Goal: Check status: Check status

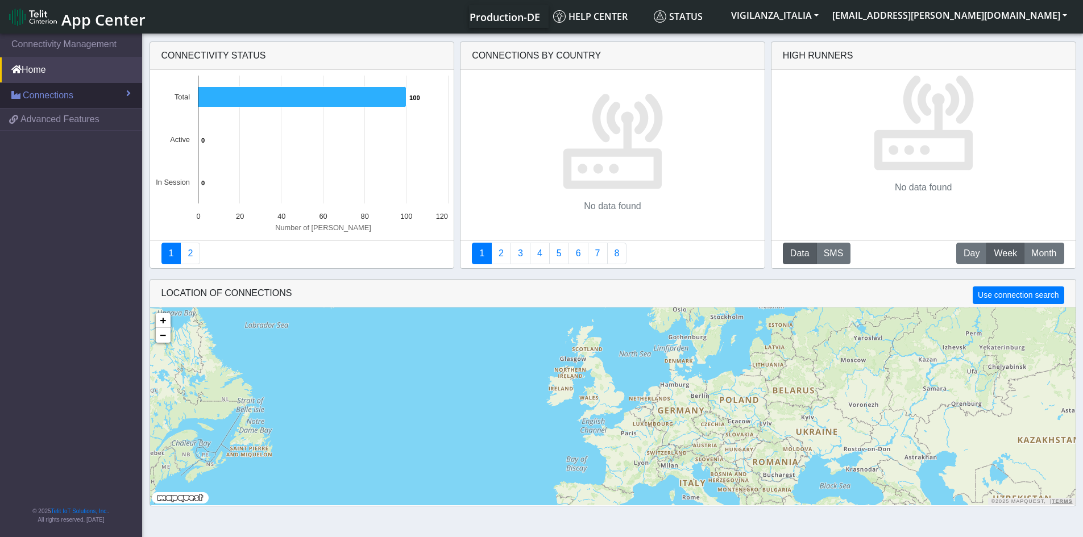
click at [114, 94] on link "Connections" at bounding box center [71, 95] width 142 height 25
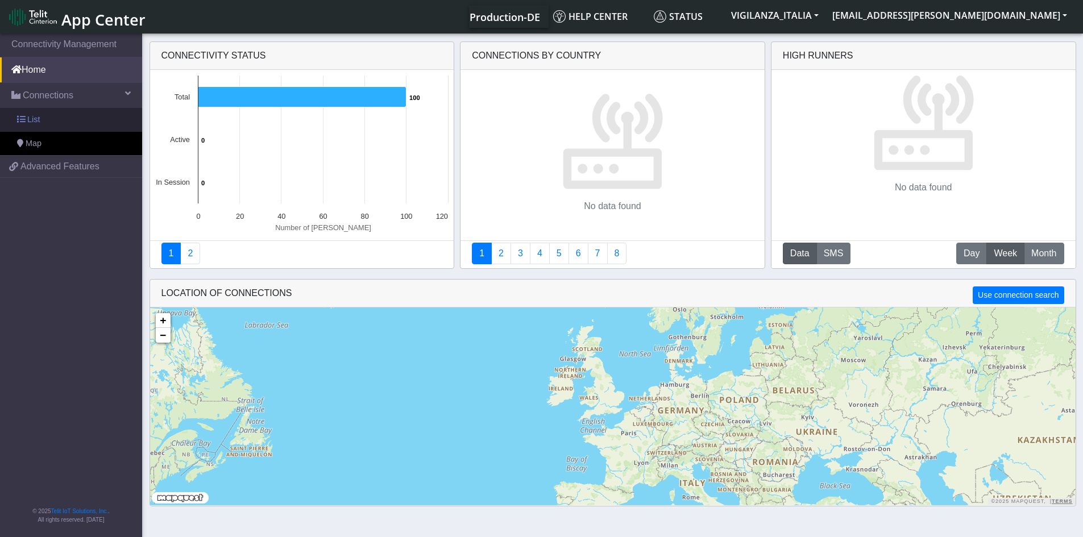
click at [103, 116] on link "List" at bounding box center [71, 120] width 142 height 24
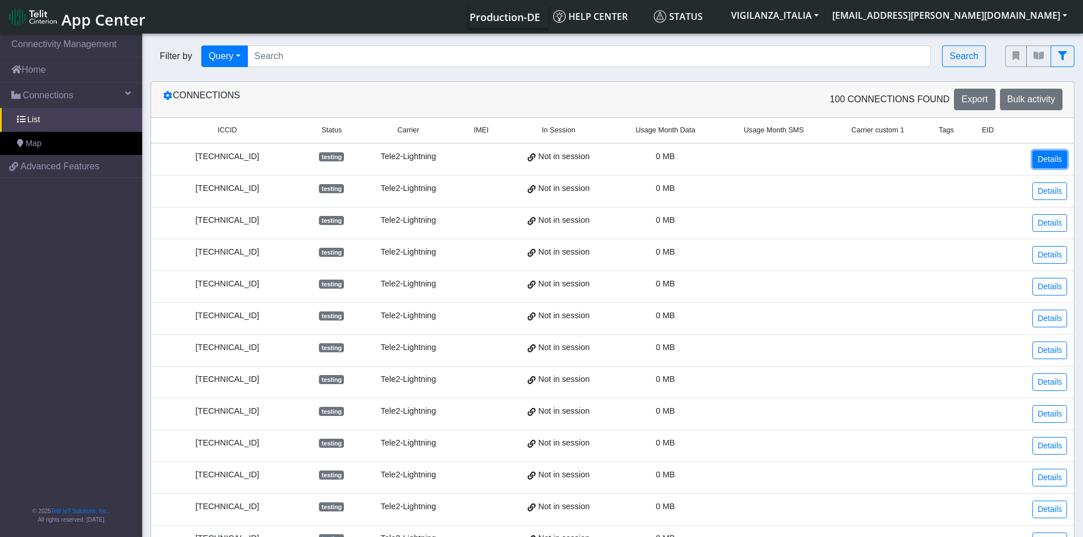
click at [1052, 164] on link "Details" at bounding box center [1050, 160] width 35 height 18
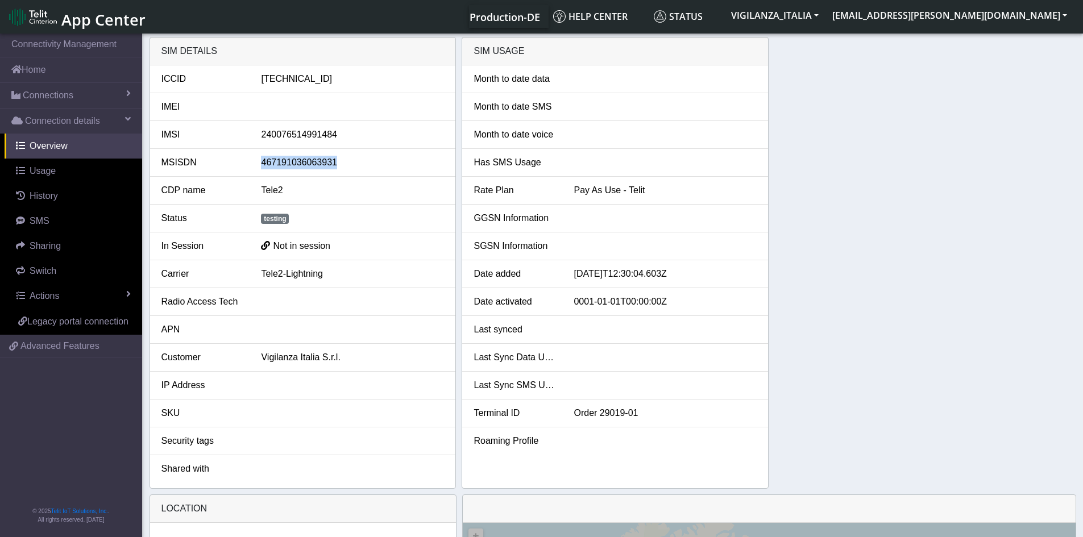
drag, startPoint x: 259, startPoint y: 163, endPoint x: 342, endPoint y: 169, distance: 83.3
click at [337, 169] on li "MSISDN 467191036063931" at bounding box center [303, 163] width 306 height 28
click at [363, 171] on li "MSISDN 467191036063931" at bounding box center [303, 163] width 306 height 28
click at [834, 170] on div "SIM details ICCID [TECHNICAL_ID] IMEI IMSI [TECHNICAL_ID] MSISDN 46719103606393…" at bounding box center [613, 263] width 927 height 452
click at [366, 196] on div "Tele2" at bounding box center [352, 191] width 200 height 14
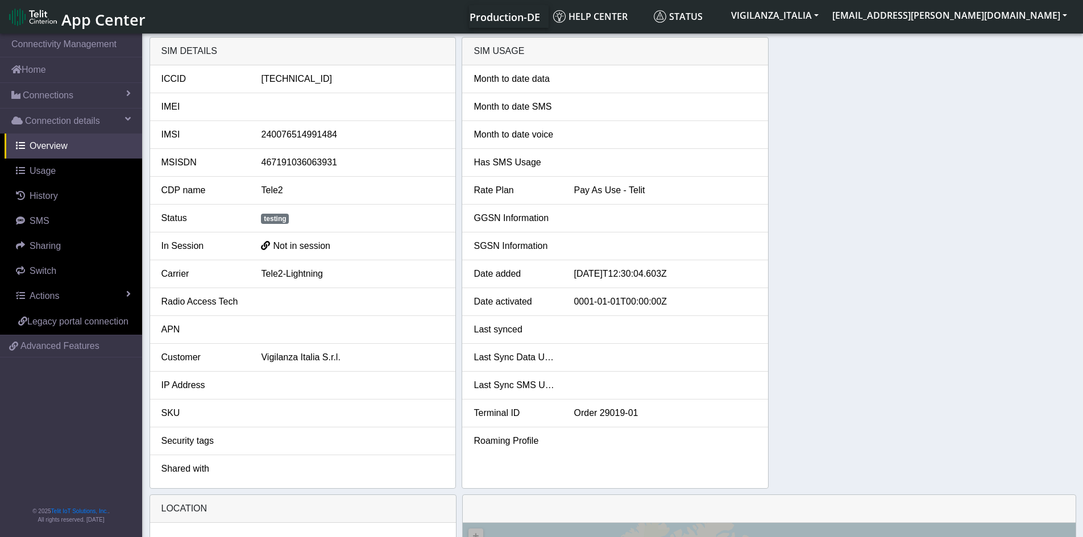
click at [843, 254] on div "SIM details ICCID [TECHNICAL_ID] IMEI IMSI [TECHNICAL_ID] MSISDN 46719103606393…" at bounding box center [613, 263] width 927 height 452
click at [77, 268] on link "Switch" at bounding box center [74, 271] width 138 height 25
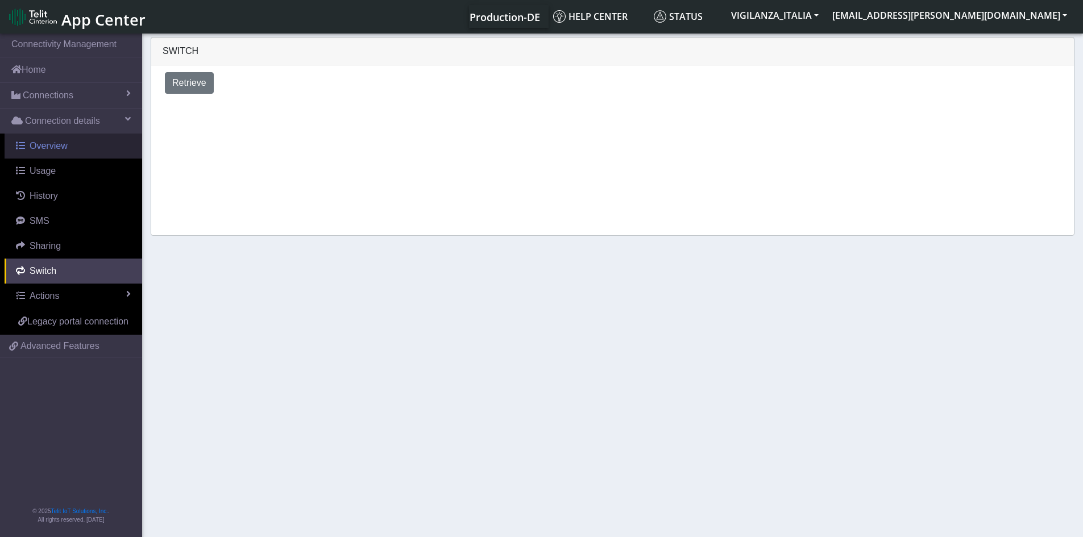
click at [66, 149] on span "Overview" at bounding box center [49, 146] width 38 height 10
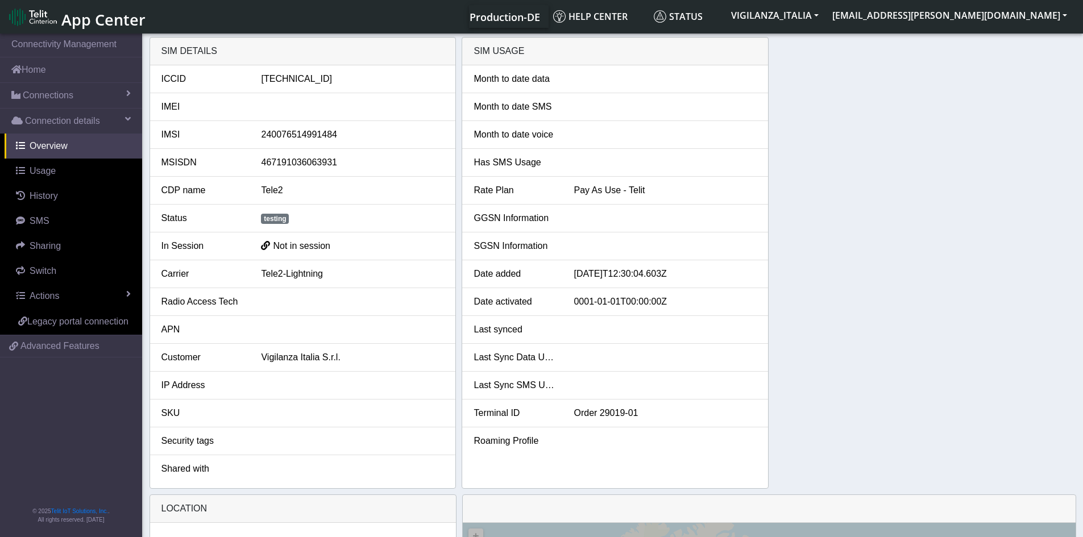
click at [819, 155] on div "SIM details ICCID [TECHNICAL_ID] IMEI IMSI [TECHNICAL_ID] MSISDN 46719103606393…" at bounding box center [613, 263] width 927 height 452
click at [96, 121] on span "Connection details" at bounding box center [62, 121] width 75 height 14
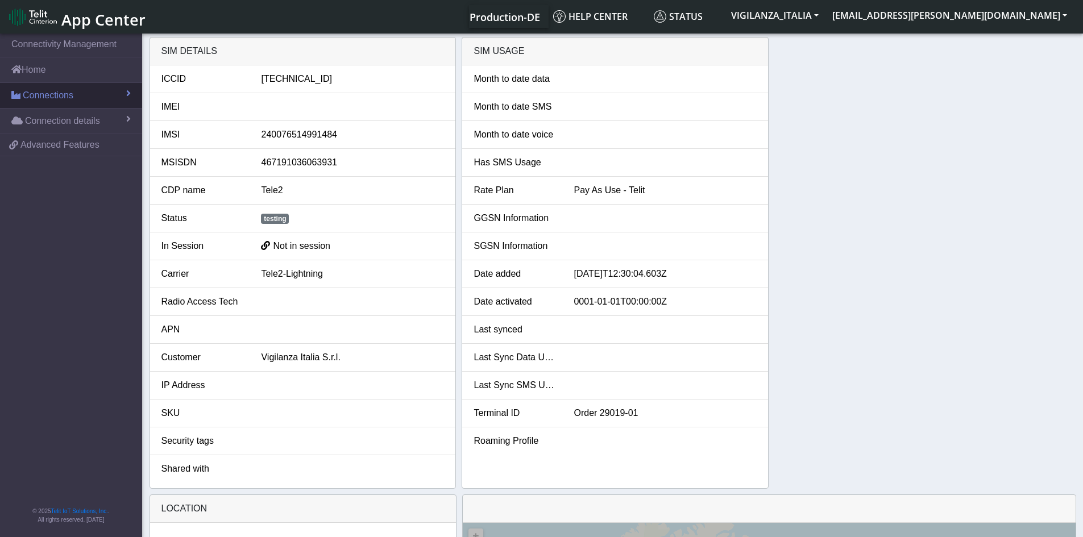
click at [75, 94] on link "Connections" at bounding box center [71, 95] width 142 height 25
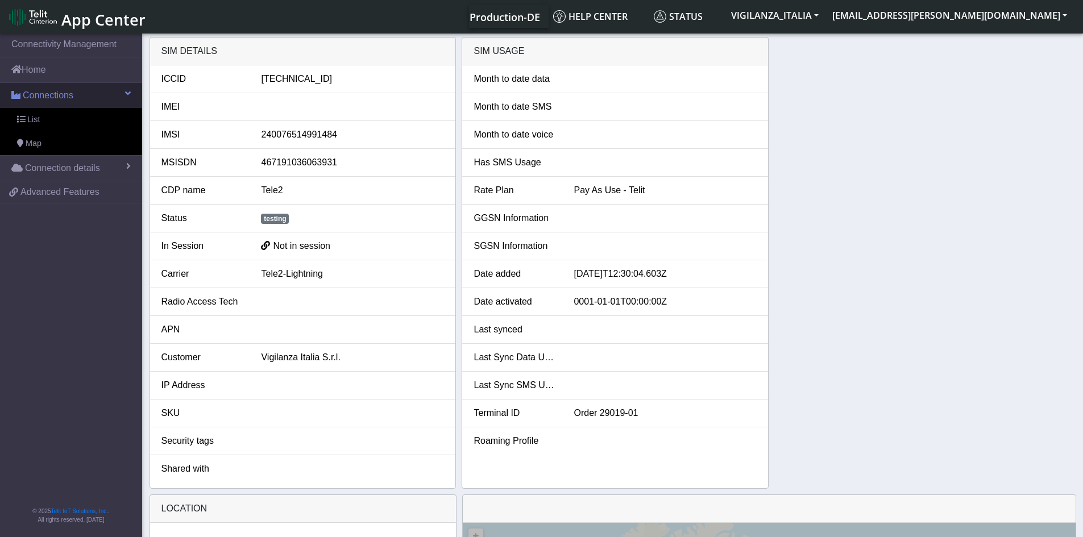
click at [75, 94] on link "Connections" at bounding box center [71, 95] width 142 height 25
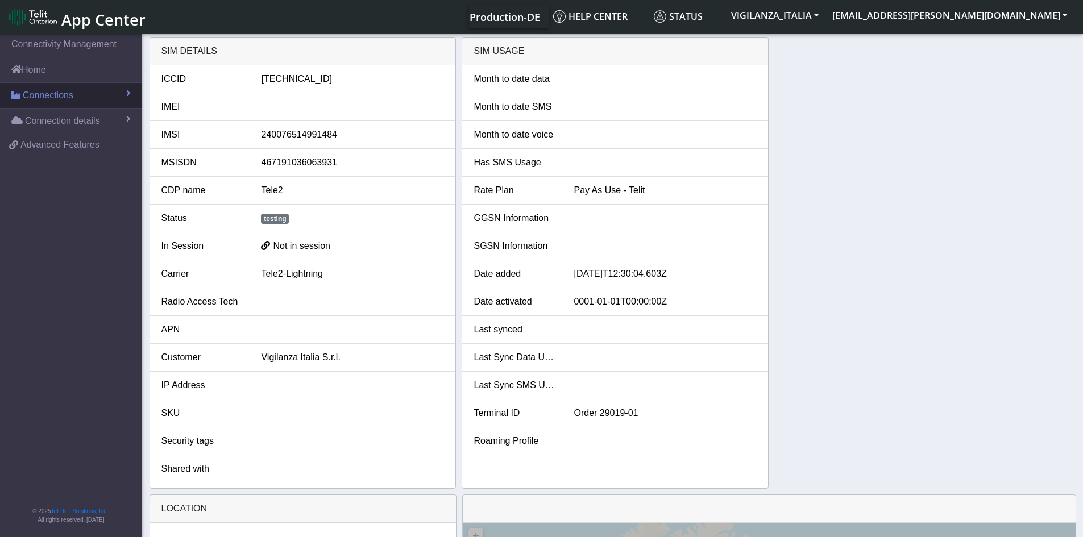
click at [63, 90] on span "Connections" at bounding box center [48, 96] width 51 height 14
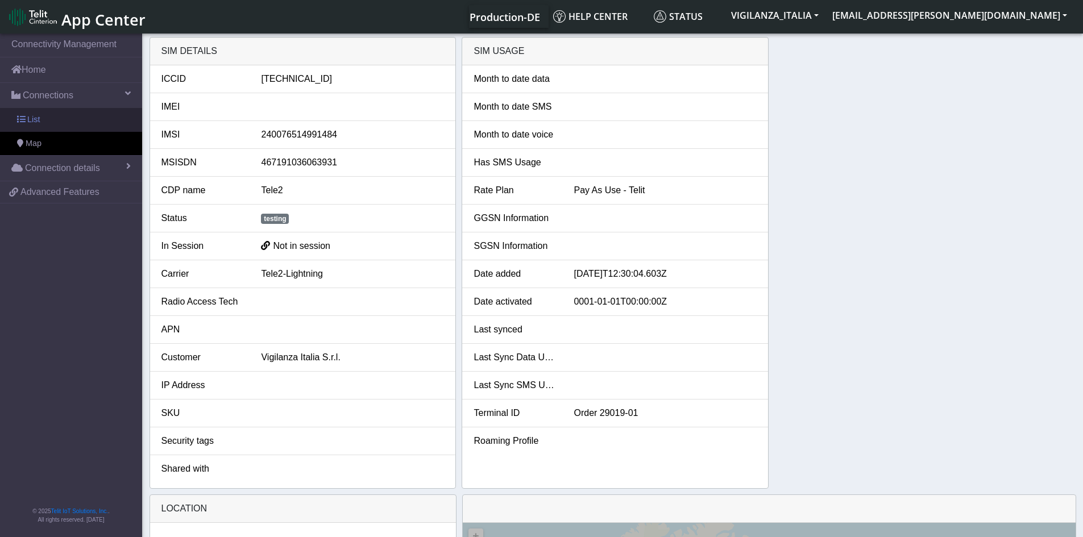
click at [64, 111] on link "List" at bounding box center [71, 120] width 142 height 24
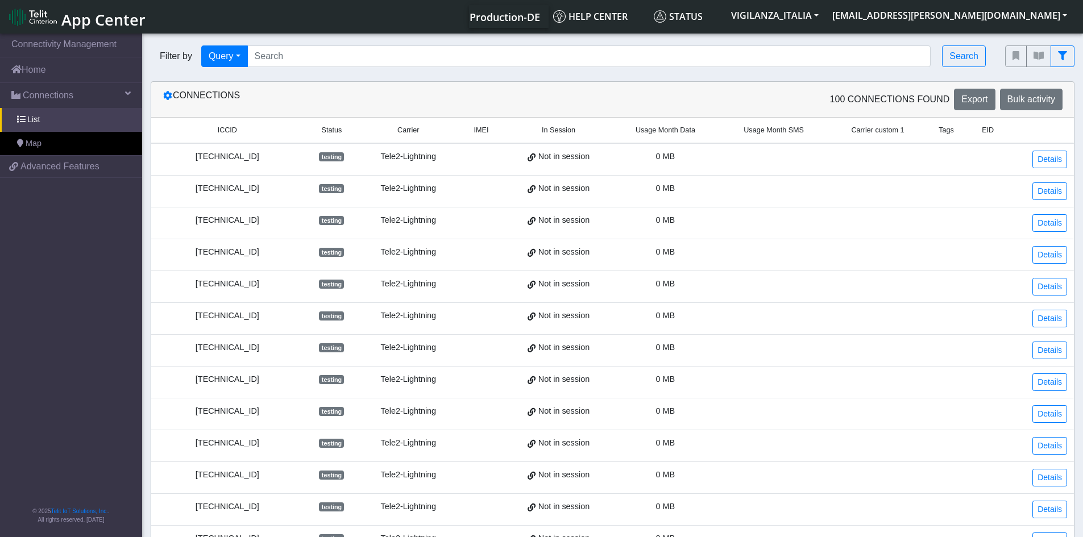
click at [330, 155] on span "testing" at bounding box center [331, 156] width 25 height 9
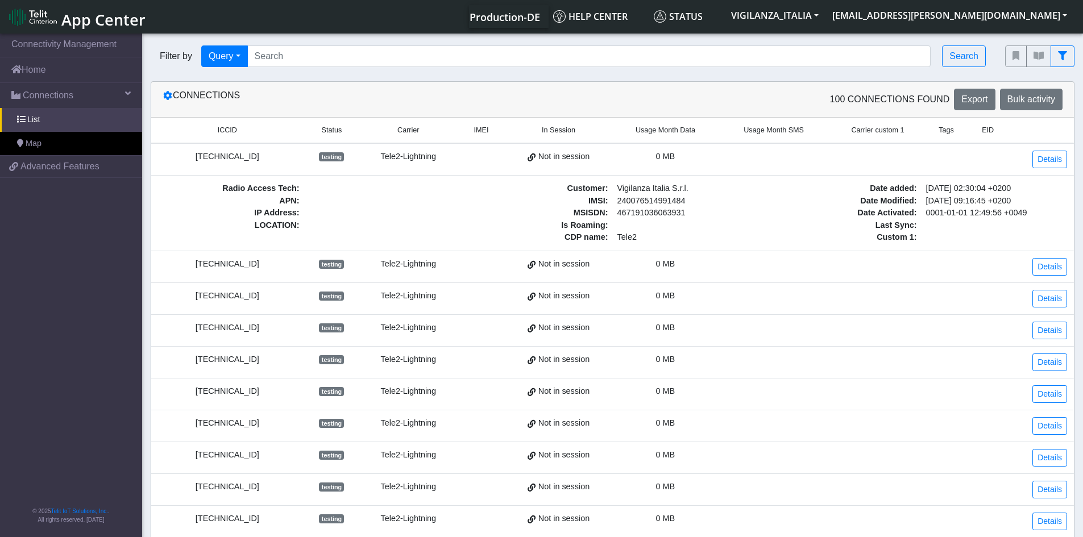
click at [330, 155] on span "testing" at bounding box center [331, 156] width 25 height 9
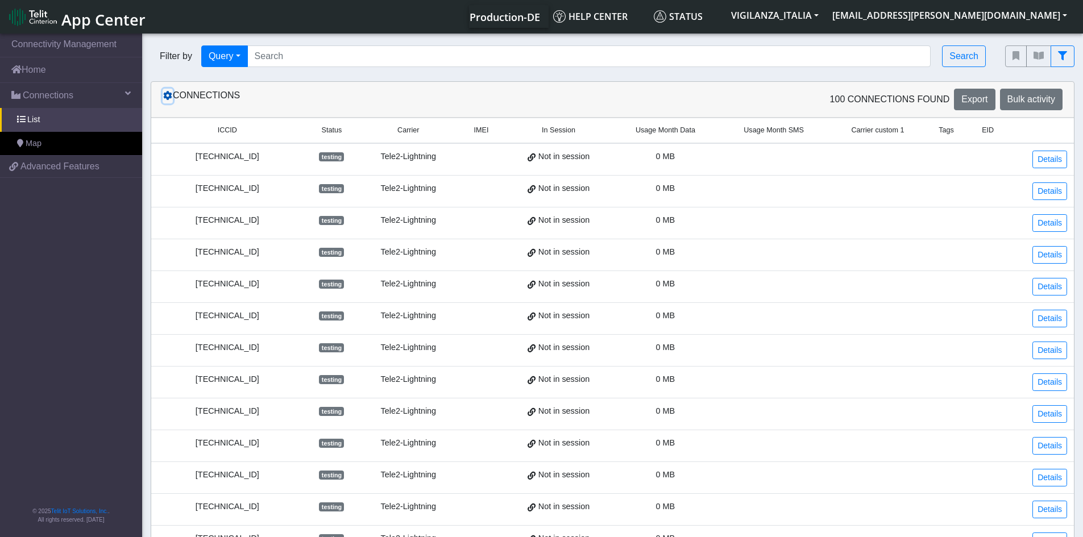
click at [168, 97] on icon at bounding box center [167, 95] width 9 height 9
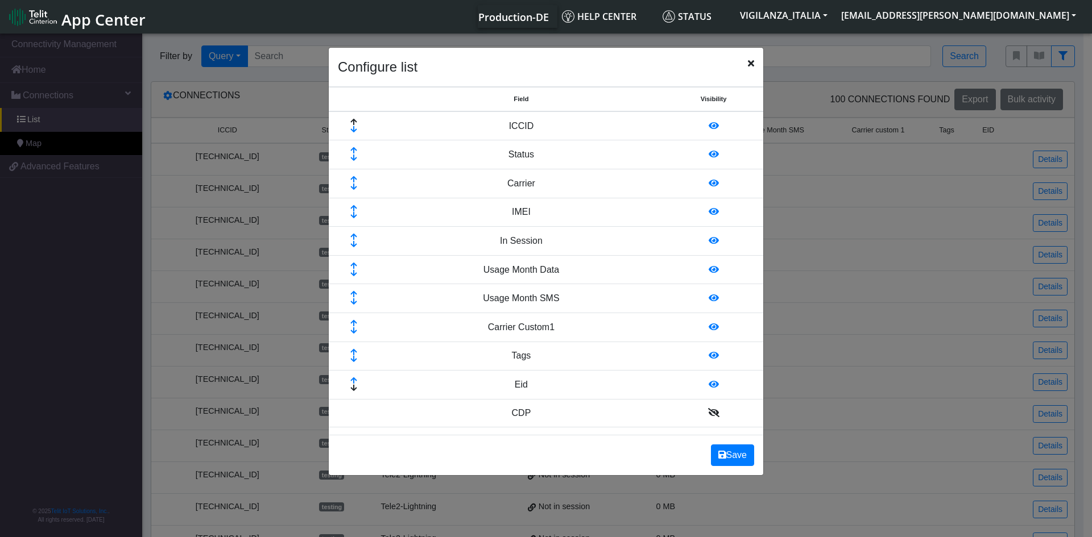
click at [708, 127] on icon at bounding box center [713, 125] width 10 height 9
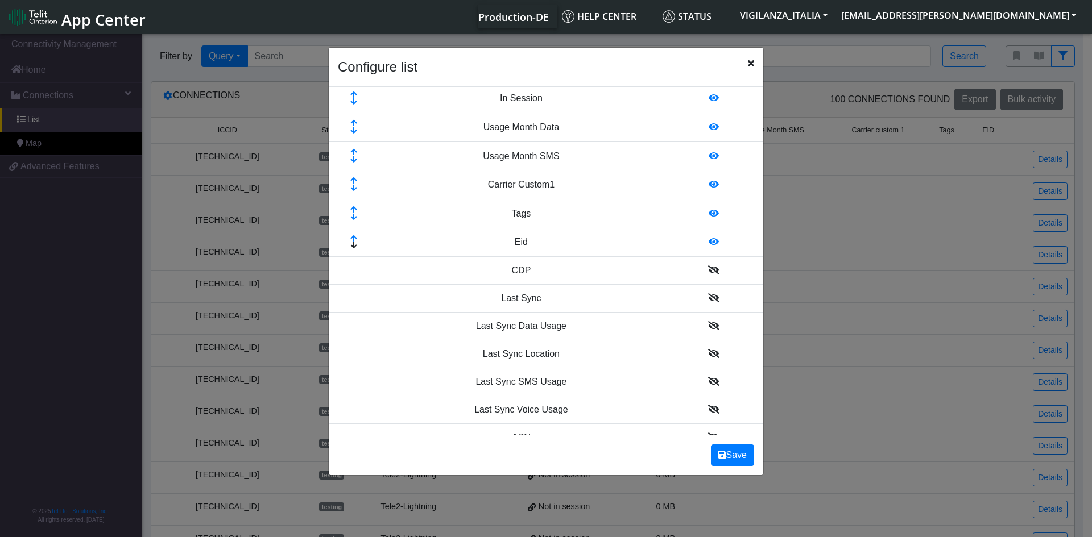
scroll to position [171, 0]
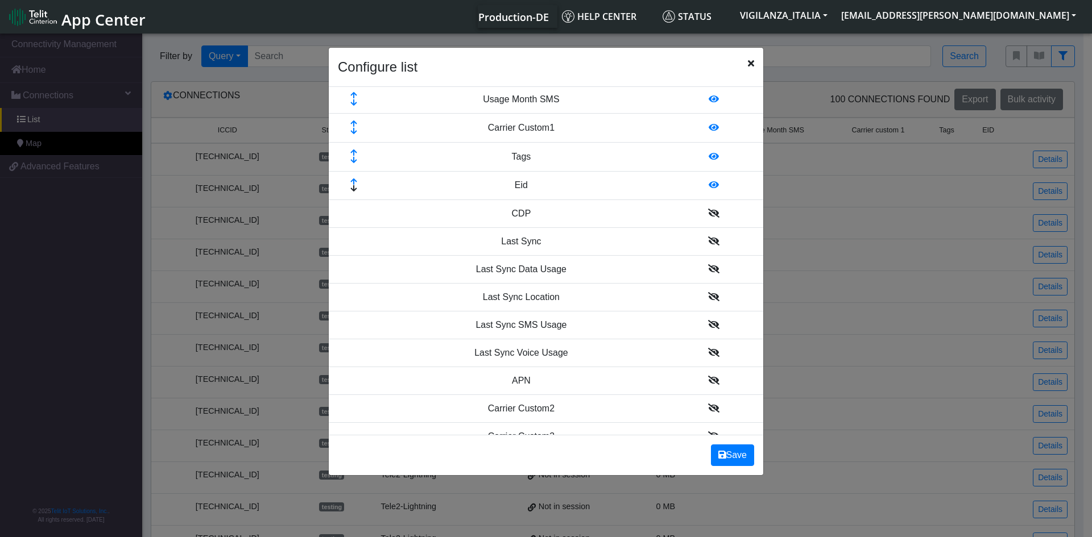
click at [708, 382] on icon at bounding box center [713, 380] width 11 height 9
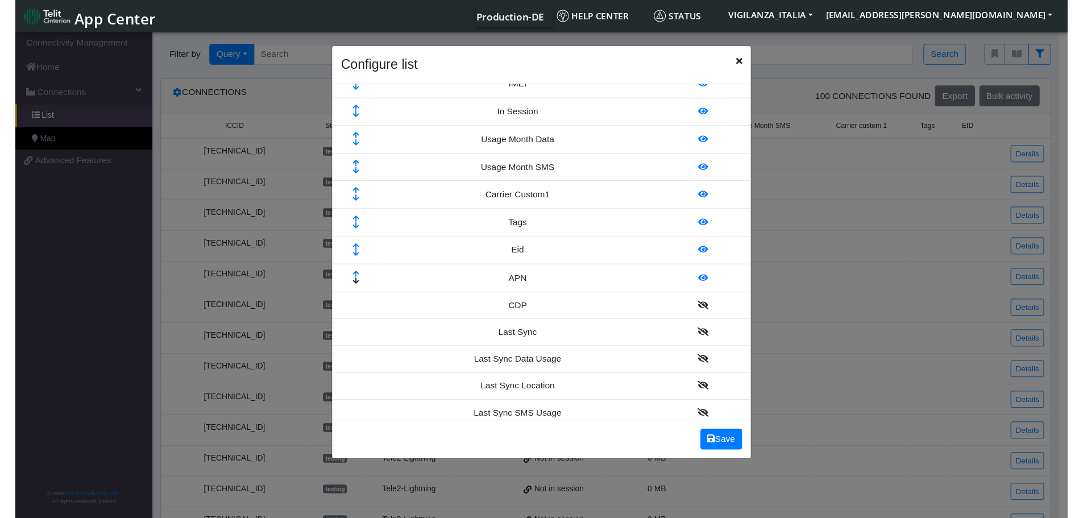
scroll to position [0, 0]
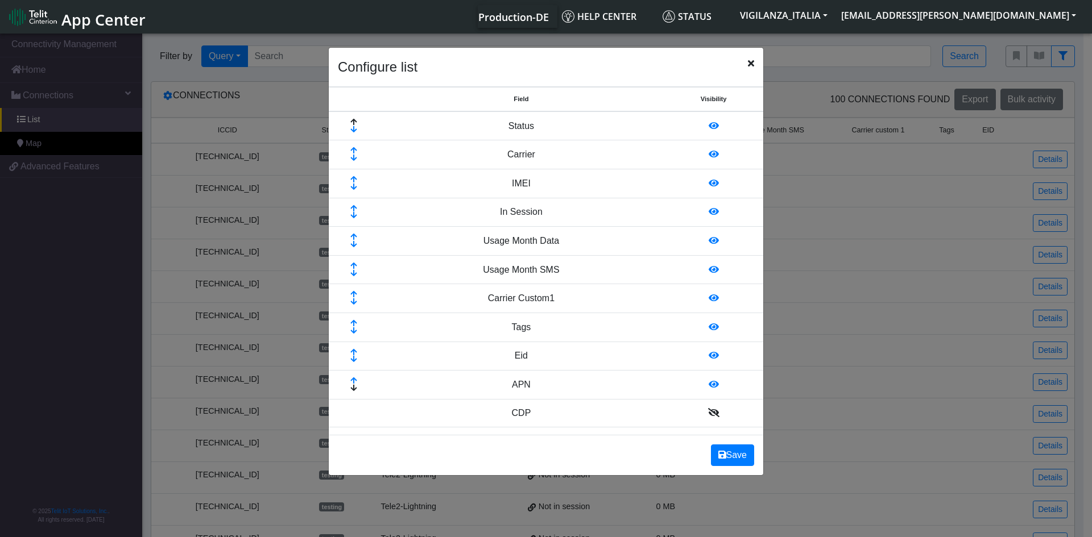
click at [575, 384] on td "APN" at bounding box center [521, 385] width 285 height 29
click at [502, 384] on td "APN" at bounding box center [521, 385] width 285 height 29
click at [516, 387] on td "APN" at bounding box center [521, 385] width 285 height 29
click at [727, 452] on button "Save" at bounding box center [732, 456] width 43 height 22
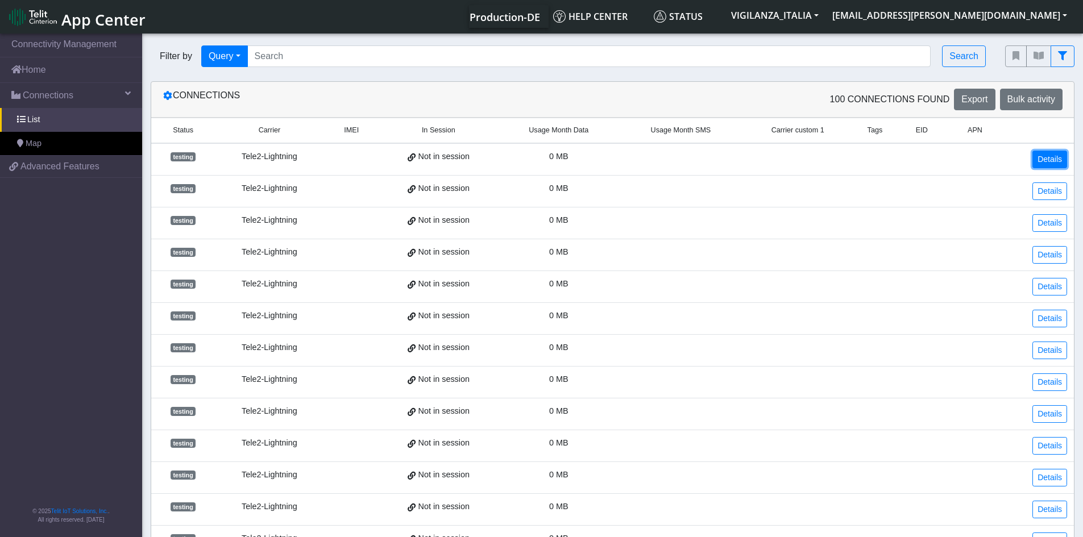
click at [1039, 157] on link "Details" at bounding box center [1050, 160] width 35 height 18
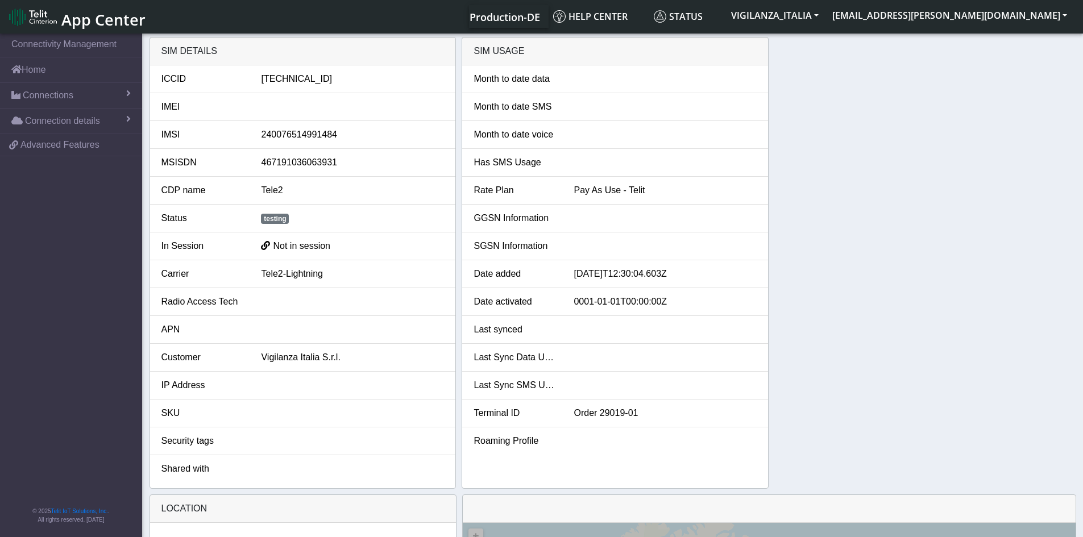
click at [270, 335] on div at bounding box center [352, 330] width 200 height 14
drag, startPoint x: 270, startPoint y: 335, endPoint x: 262, endPoint y: 330, distance: 9.9
click at [270, 335] on div at bounding box center [352, 330] width 200 height 14
click at [262, 330] on div at bounding box center [352, 330] width 200 height 14
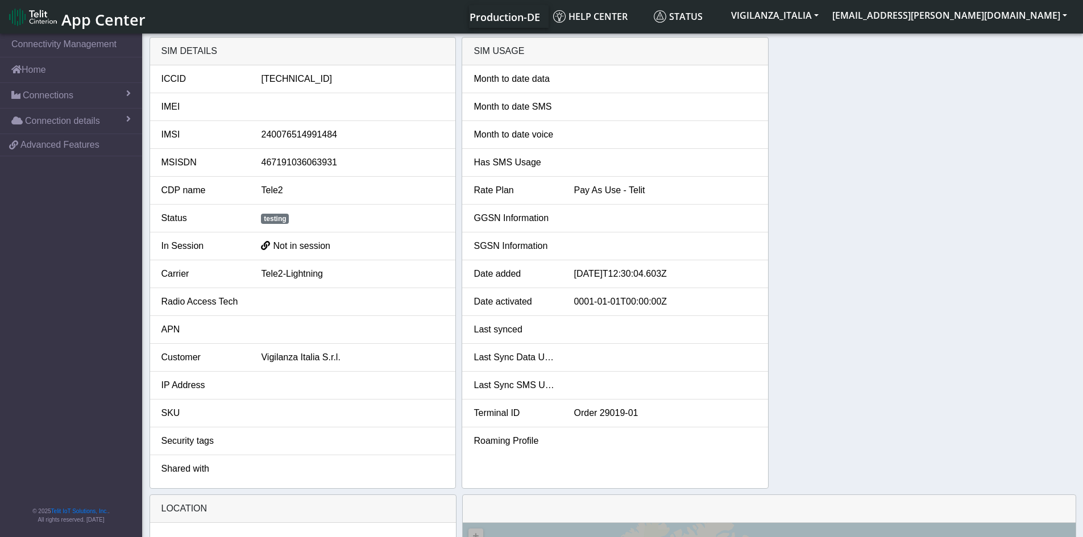
click at [262, 330] on div at bounding box center [352, 330] width 200 height 14
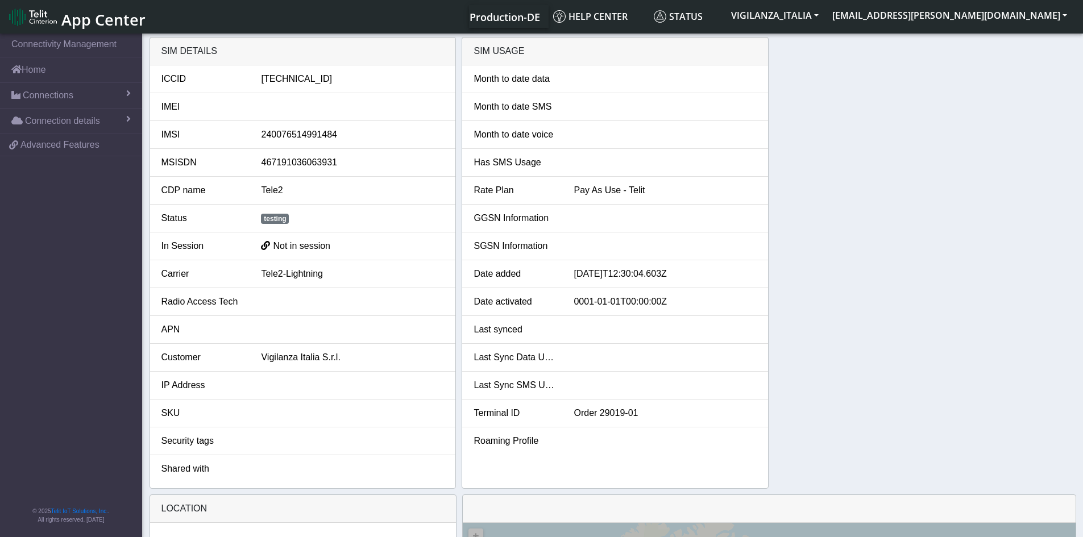
click at [780, 233] on div "SIM details ICCID [TECHNICAL_ID] IMEI IMSI [TECHNICAL_ID] MSISDN 46719103606393…" at bounding box center [613, 263] width 927 height 452
click at [107, 241] on nav "Connectivity Management Home Connections List Map Connection details Overview U…" at bounding box center [71, 286] width 142 height 510
click at [94, 100] on link "Connections" at bounding box center [71, 95] width 142 height 25
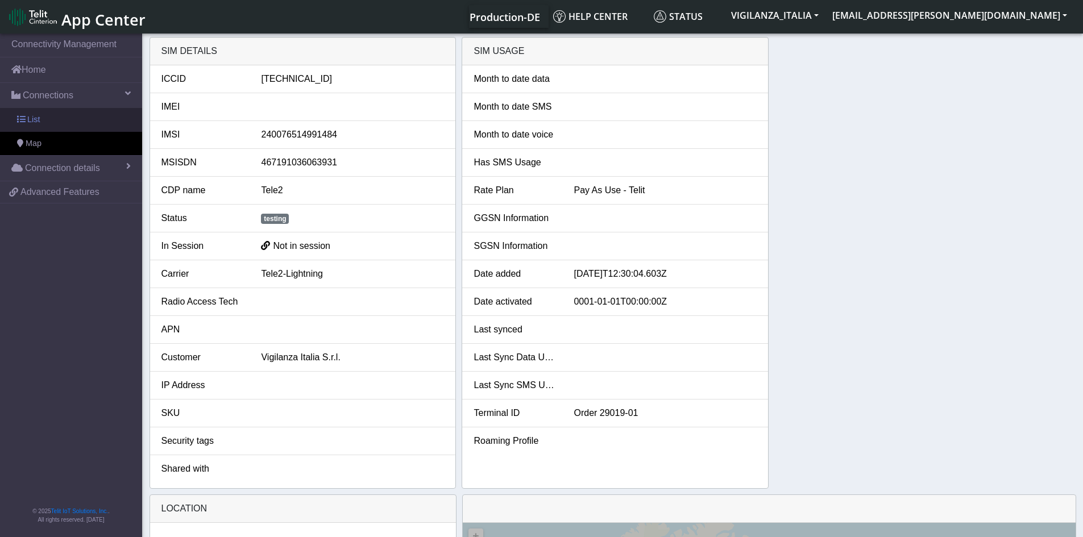
click at [99, 119] on link "List" at bounding box center [71, 120] width 142 height 24
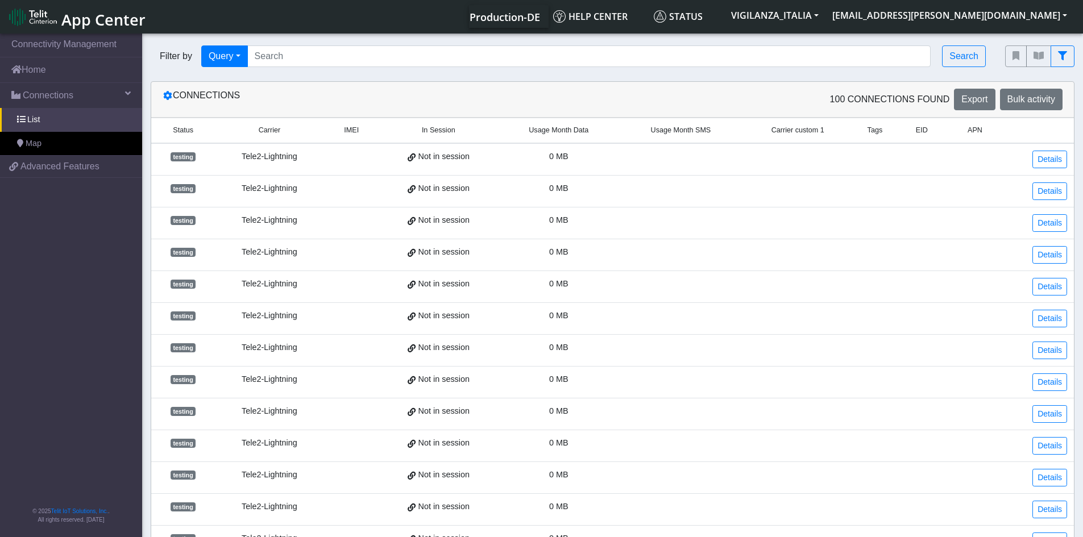
click at [197, 156] on div "testing" at bounding box center [183, 157] width 50 height 13
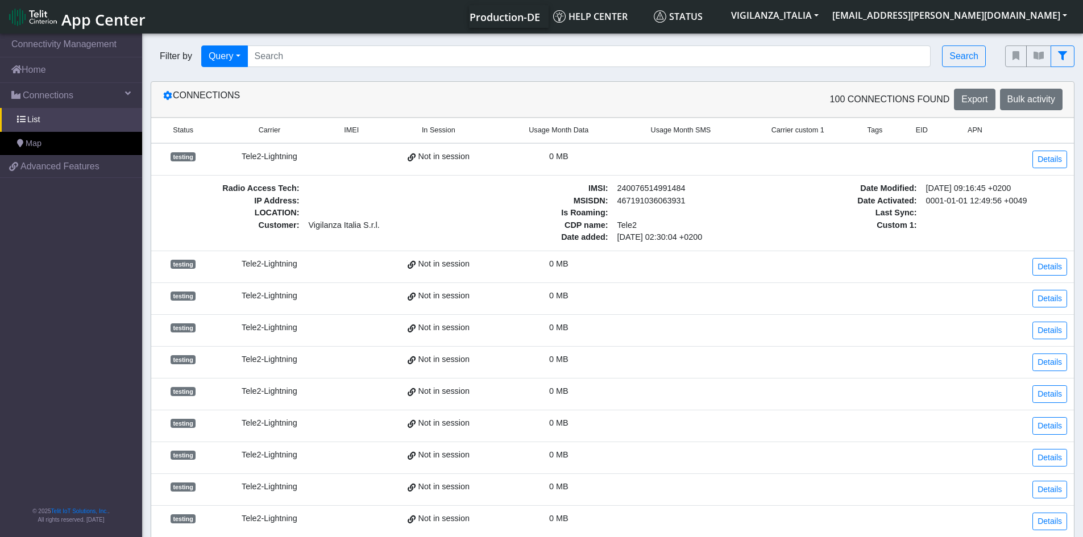
click at [197, 156] on div "testing" at bounding box center [183, 157] width 50 height 13
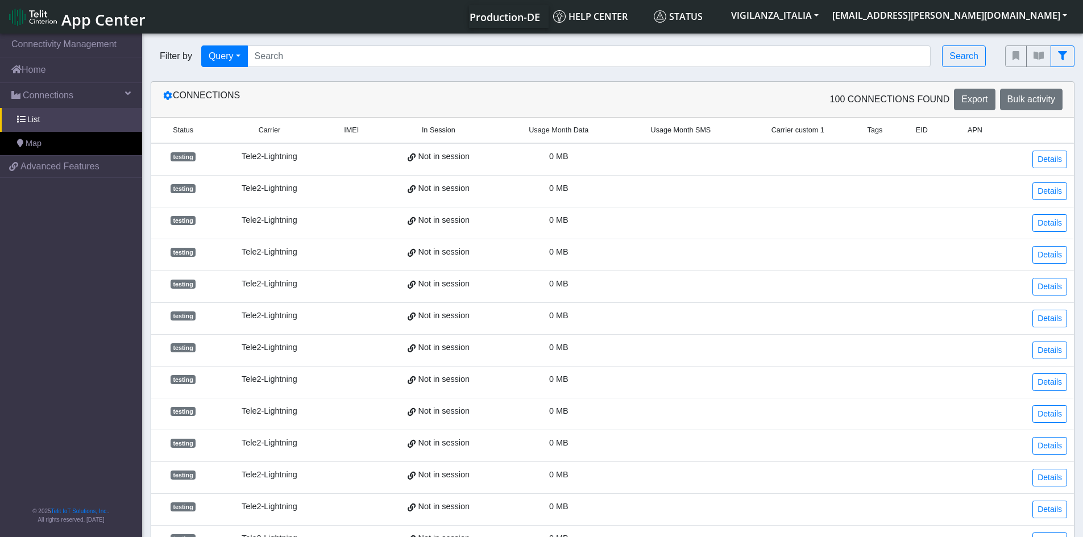
click at [180, 160] on span "testing" at bounding box center [183, 156] width 25 height 9
